Goal: Navigation & Orientation: Find specific page/section

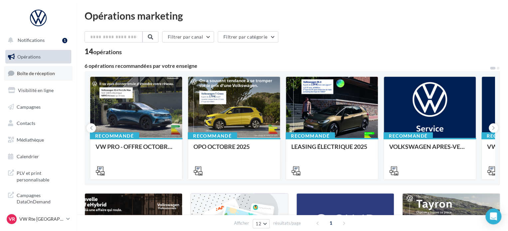
click at [57, 75] on link "Boîte de réception" at bounding box center [38, 73] width 69 height 14
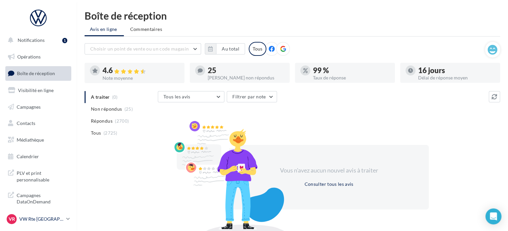
click at [27, 219] on p "VW Rte [GEOGRAPHIC_DATA]" at bounding box center [41, 219] width 44 height 7
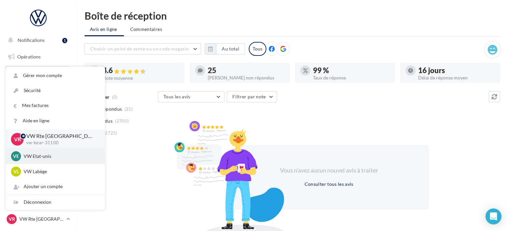
click at [58, 159] on p "VW Etat-unis" at bounding box center [60, 156] width 73 height 7
